Goal: Task Accomplishment & Management: Manage account settings

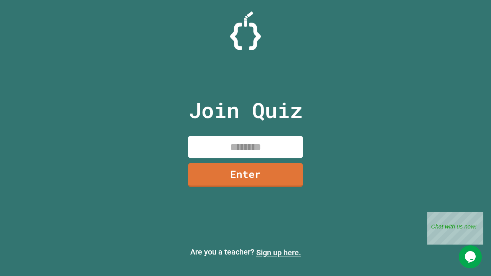
click at [279, 253] on link "Sign up here." at bounding box center [278, 252] width 45 height 9
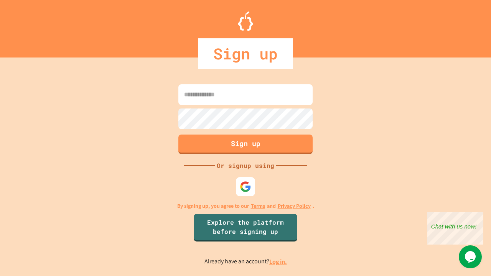
click at [279, 262] on link "Log in." at bounding box center [279, 262] width 18 height 8
